Goal: Use online tool/utility

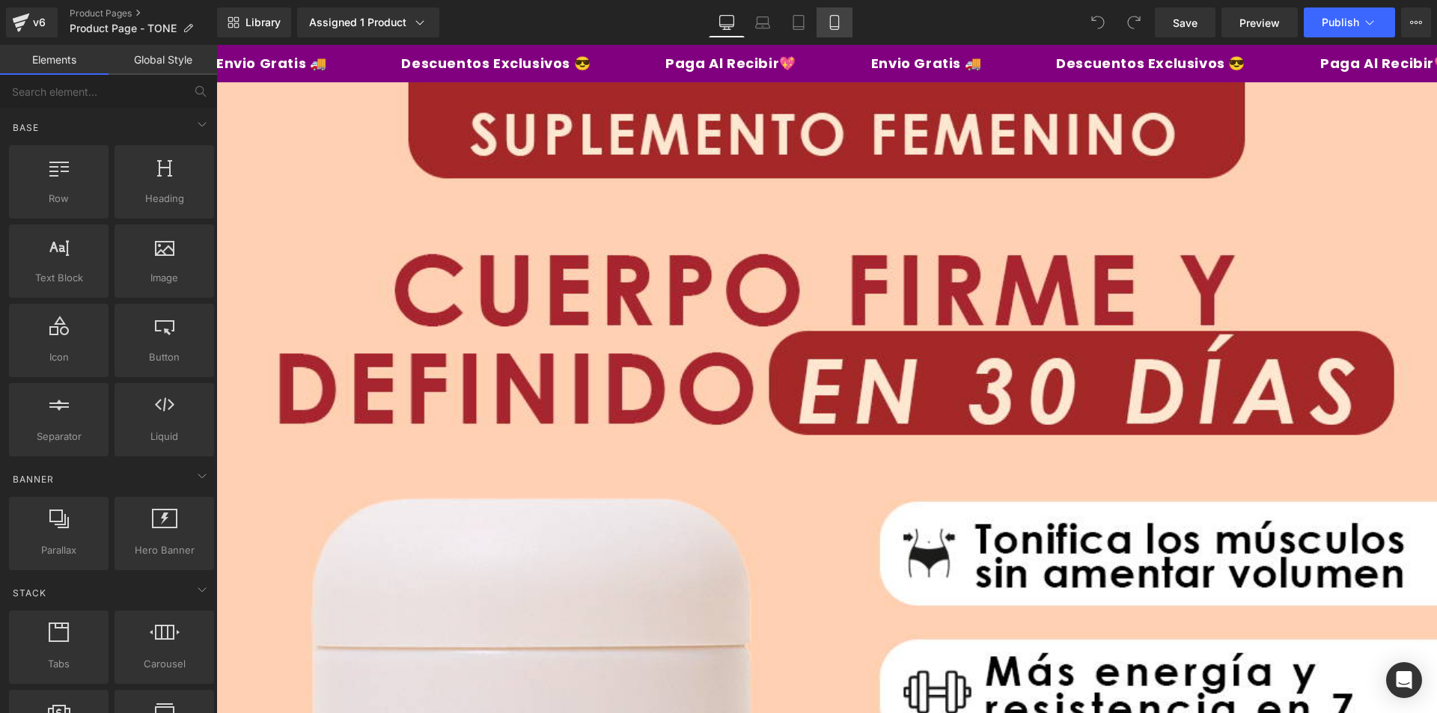
click at [825, 22] on link "Mobile" at bounding box center [834, 22] width 36 height 30
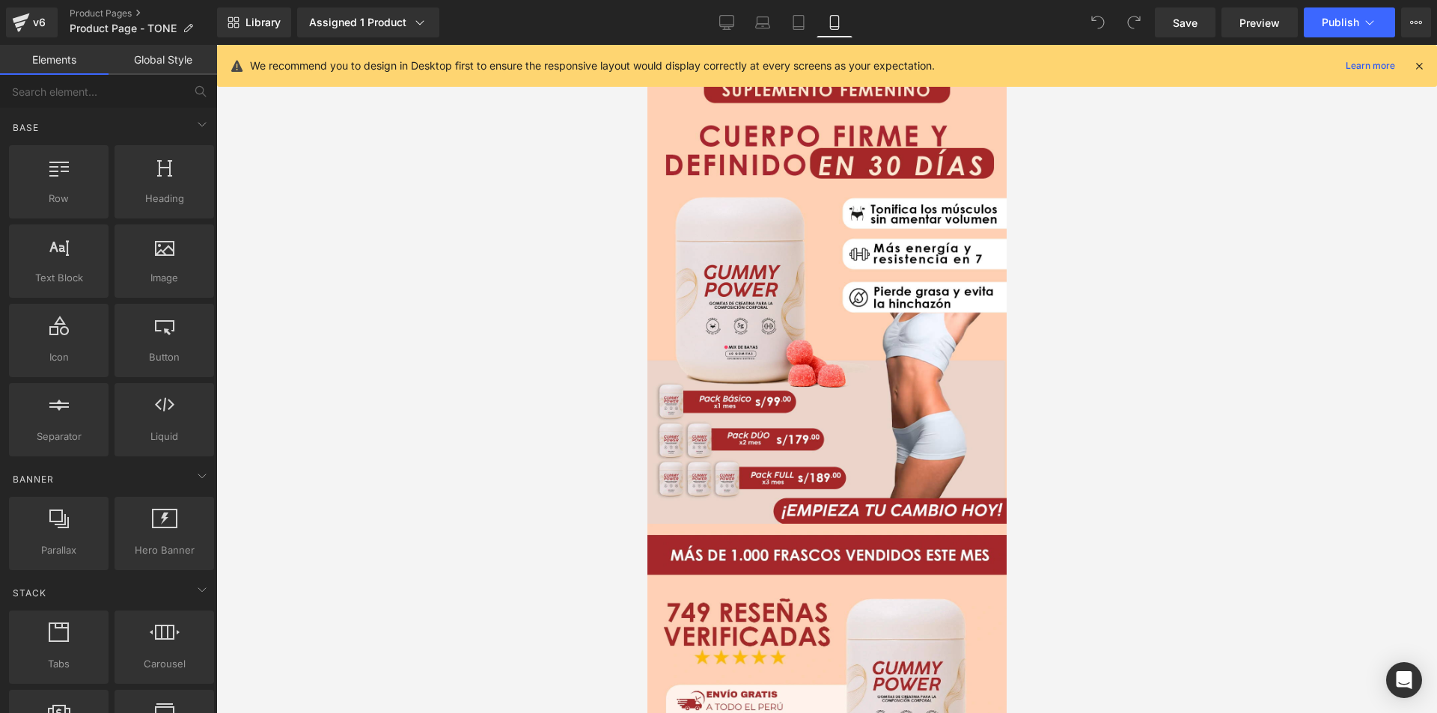
click at [1417, 66] on icon at bounding box center [1418, 65] width 13 height 13
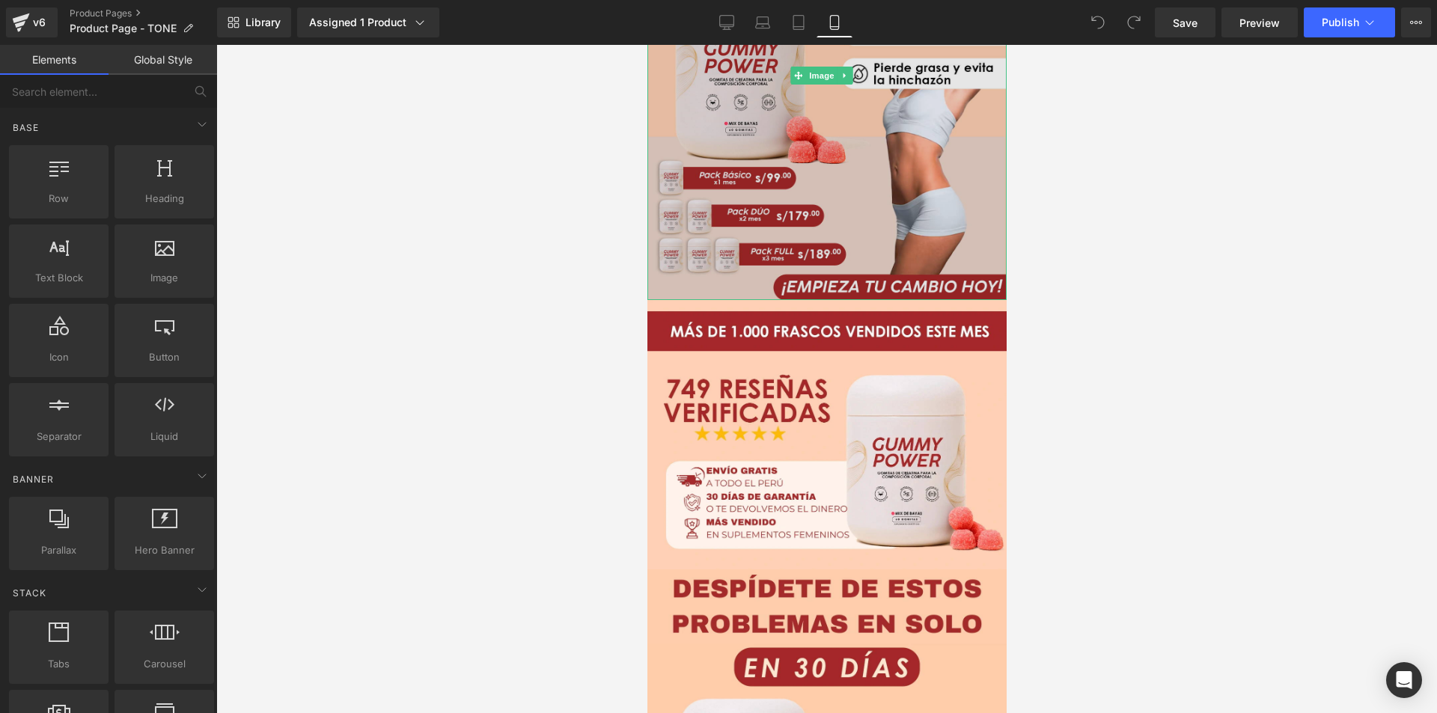
scroll to position [224, 0]
click at [782, 224] on img at bounding box center [825, 74] width 359 height 449
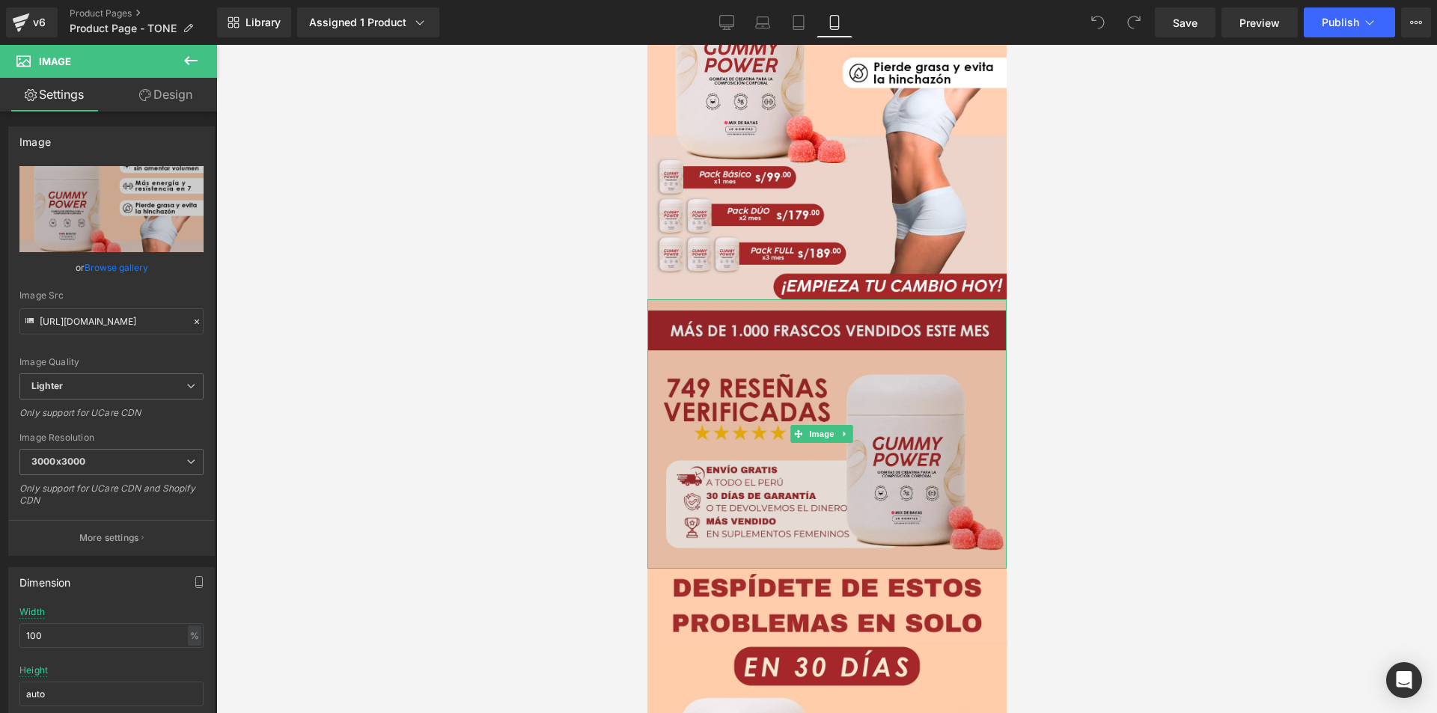
click at [776, 365] on img at bounding box center [825, 433] width 359 height 269
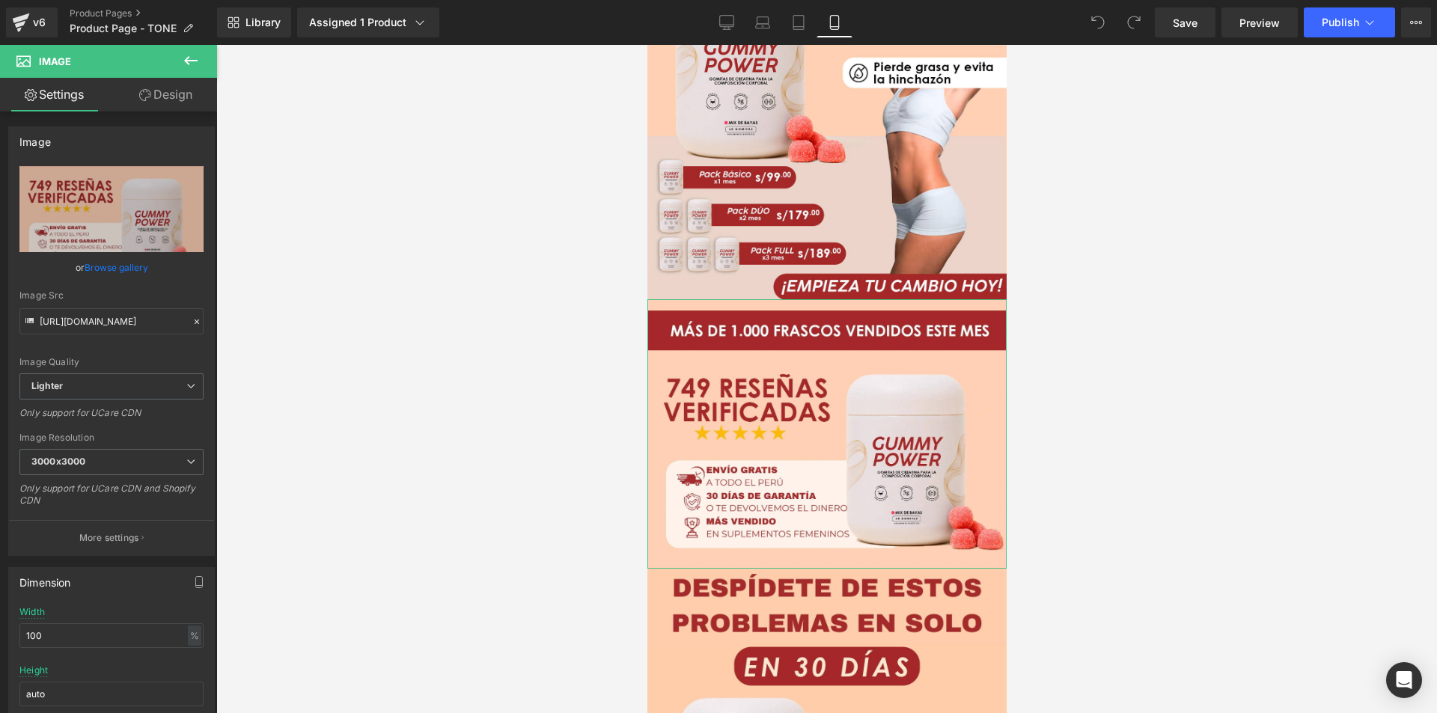
click at [159, 95] on link "Design" at bounding box center [165, 95] width 108 height 34
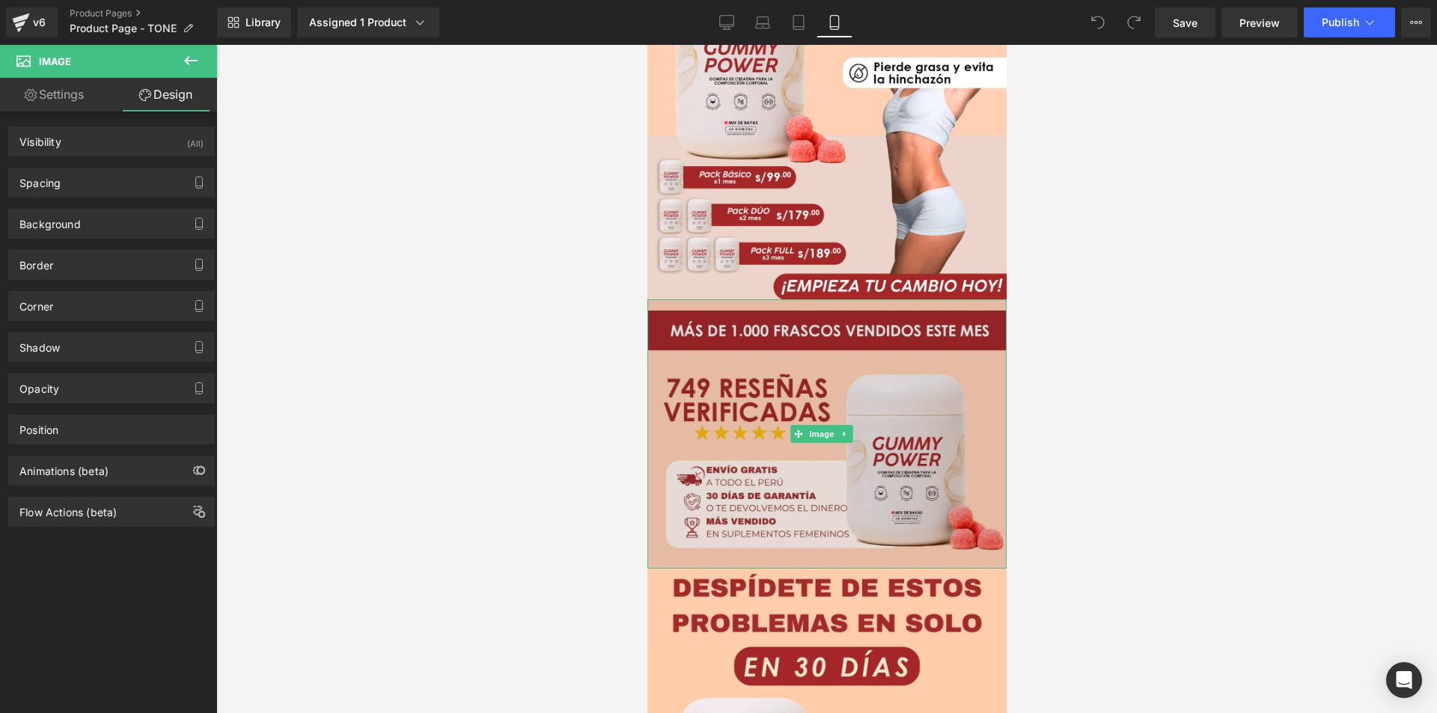
click at [751, 394] on img at bounding box center [825, 433] width 359 height 269
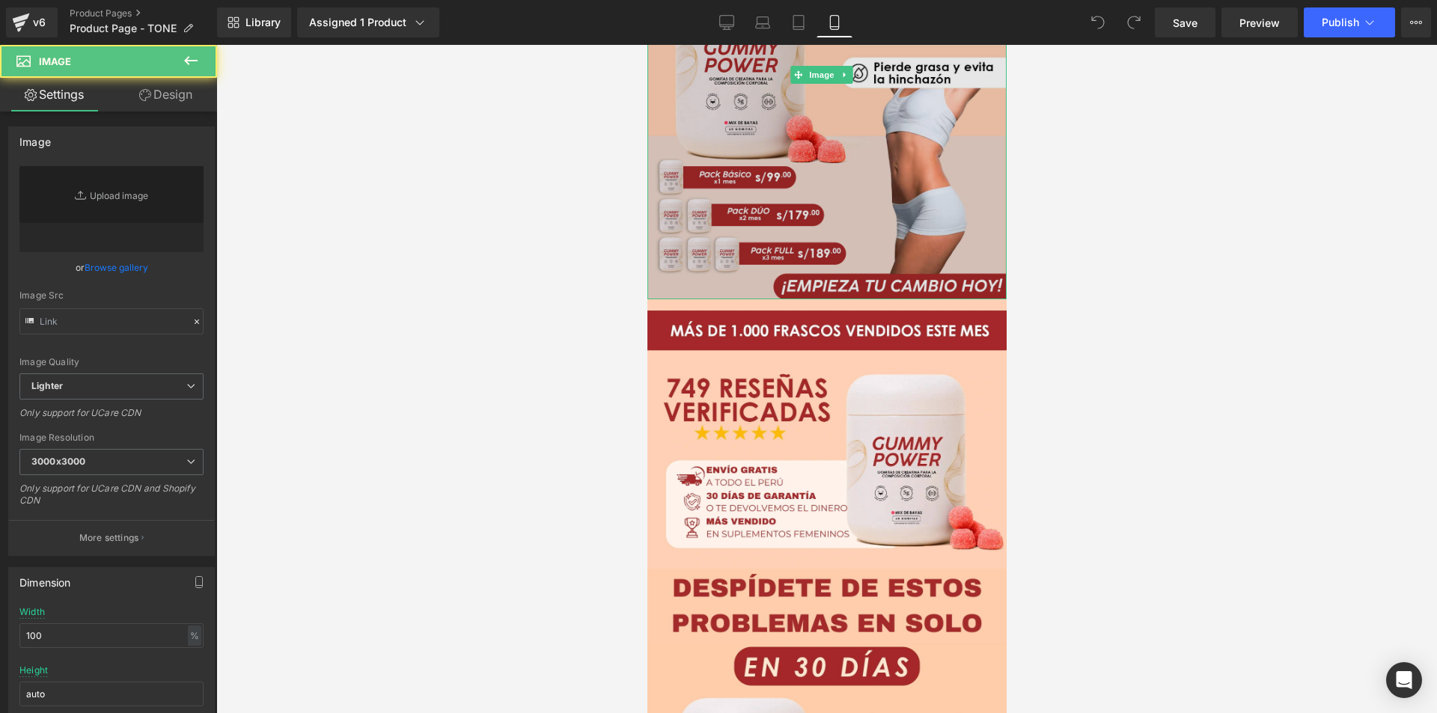
type input "[URL][DOMAIN_NAME]"
click at [760, 249] on img at bounding box center [825, 74] width 359 height 449
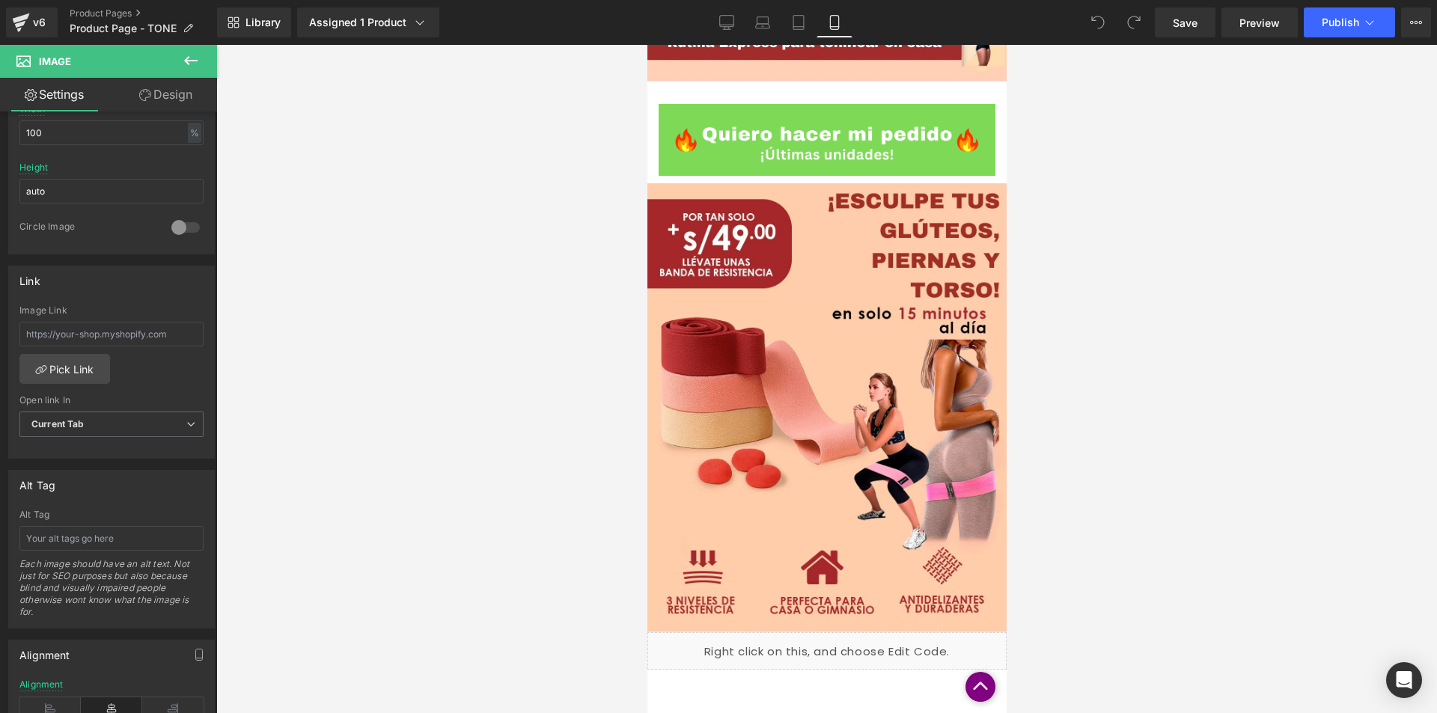
scroll to position [3908, 0]
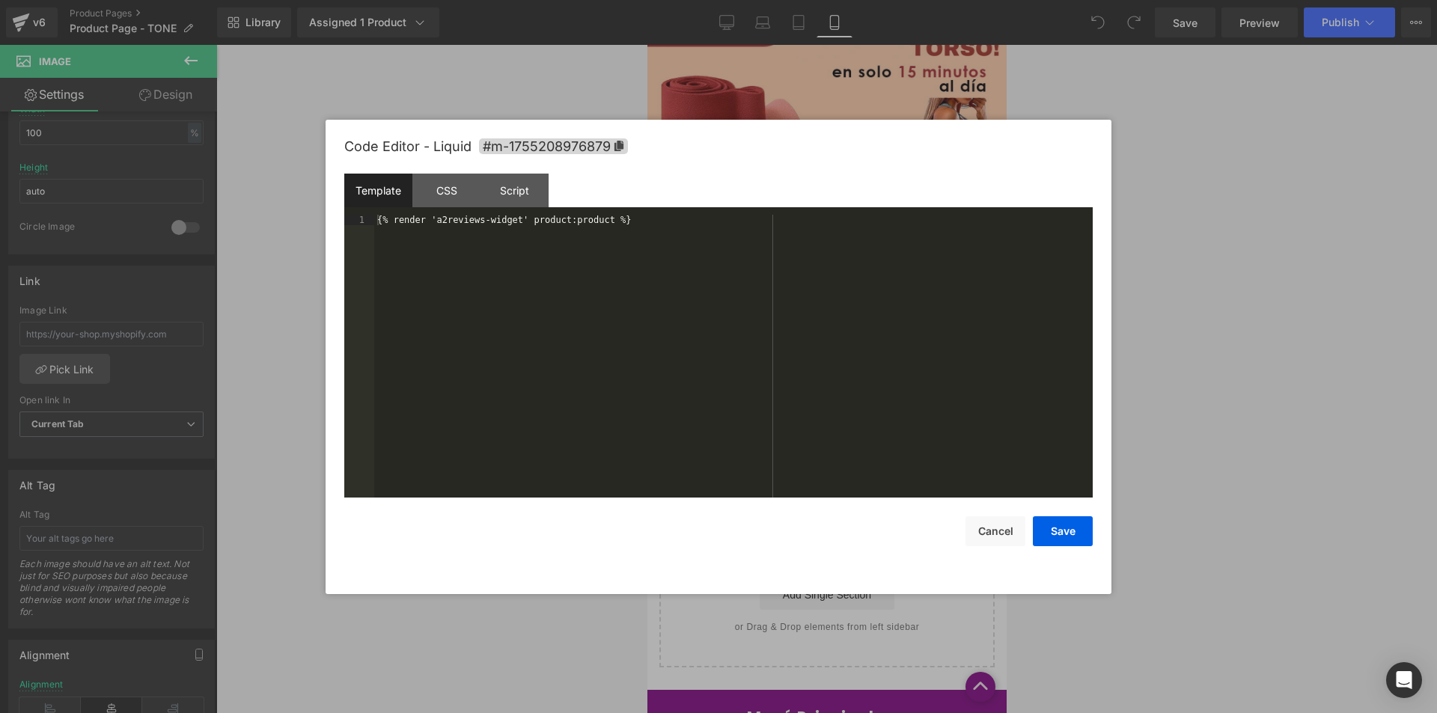
click at [841, 398] on icon at bounding box center [841, 402] width 9 height 9
click at [1009, 529] on button "Cancel" at bounding box center [995, 531] width 60 height 30
